Goal: Transaction & Acquisition: Purchase product/service

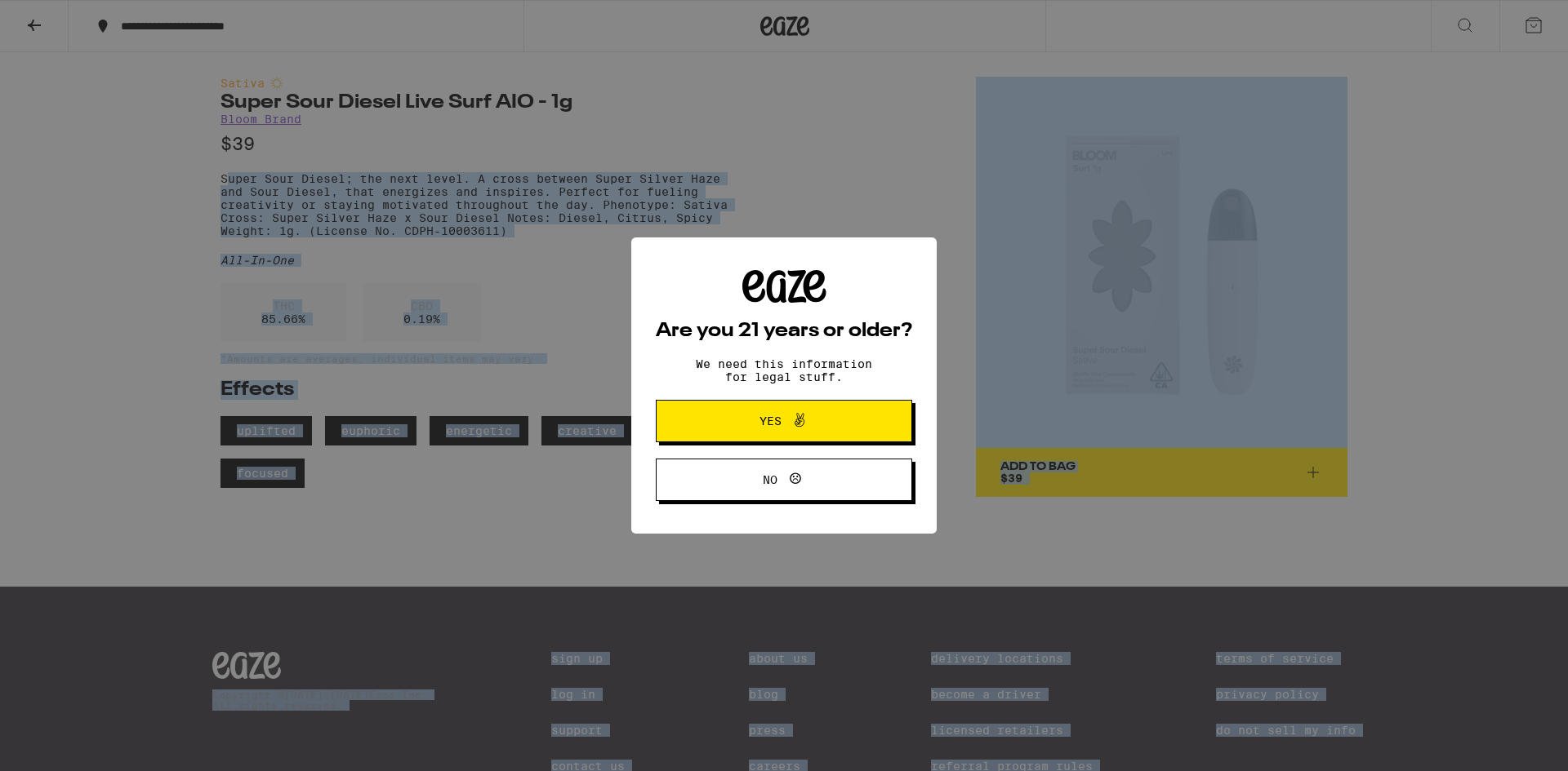
drag, startPoint x: 224, startPoint y: 183, endPoint x: 596, endPoint y: 240, distance: 376.3
click at [422, 213] on body "**********" at bounding box center [784, 422] width 1568 height 845
click at [781, 412] on span at bounding box center [795, 421] width 28 height 21
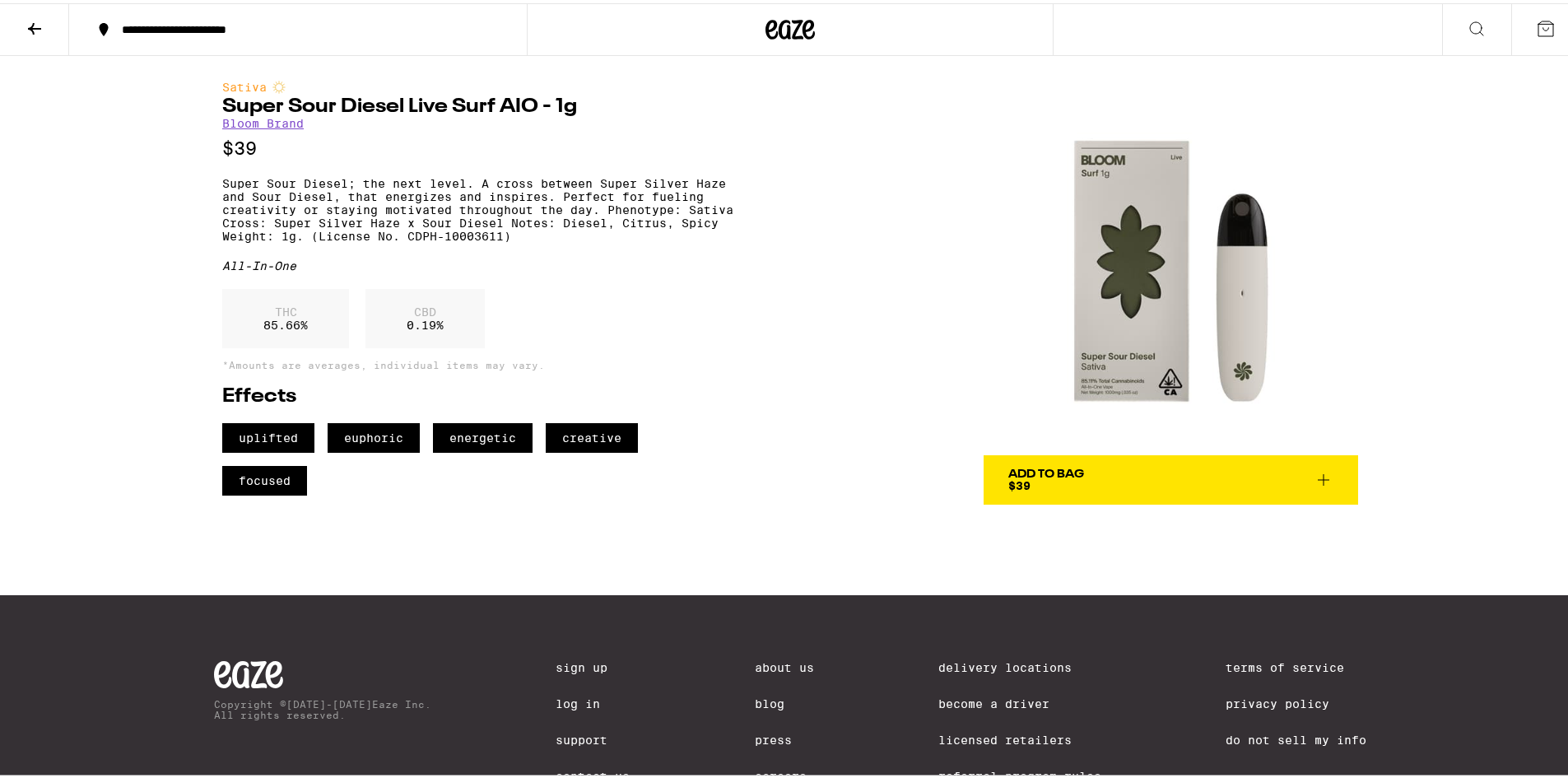
drag, startPoint x: 203, startPoint y: 159, endPoint x: 201, endPoint y: 186, distance: 27.1
click at [203, 160] on div "Sativa Super Sour Diesel Live Surf AIO - 1g Bloom Brand $39 Super Sour Diesel; …" at bounding box center [789, 277] width 1185 height 449
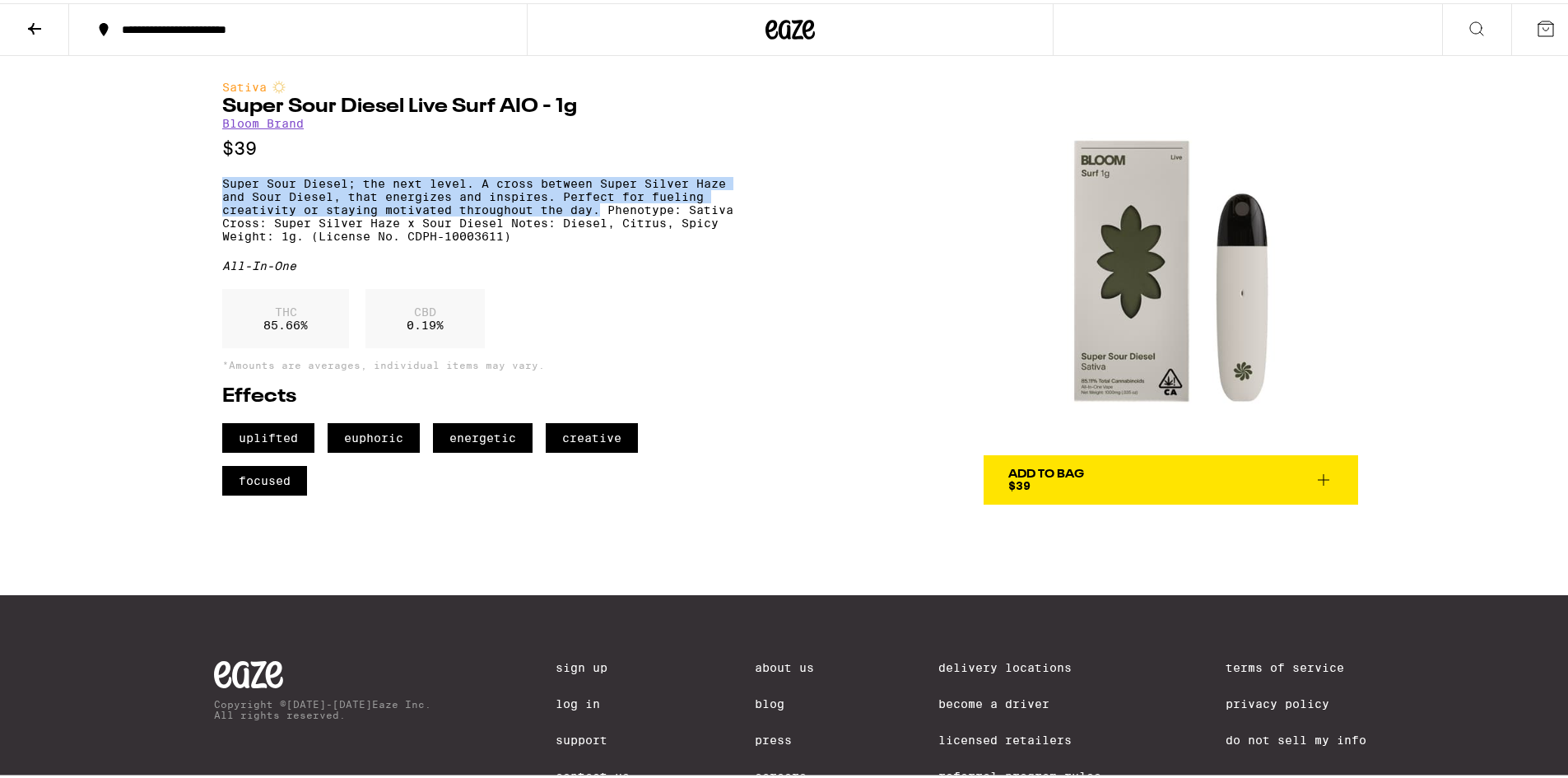
drag, startPoint x: 214, startPoint y: 185, endPoint x: 594, endPoint y: 217, distance: 381.3
click at [594, 217] on div "Sativa Super Sour Diesel Live Surf AIO - 1g Bloom Brand $39 Super Sour Diesel; …" at bounding box center [789, 277] width 1185 height 449
copy p "Super Sour Diesel; the next level. A cross between Super Silver Haze and Sour D…"
